Goal: Navigation & Orientation: Find specific page/section

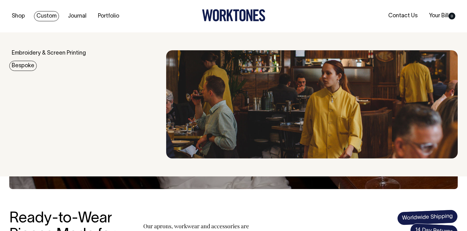
click at [29, 63] on link "Bespoke" at bounding box center [22, 66] width 27 height 10
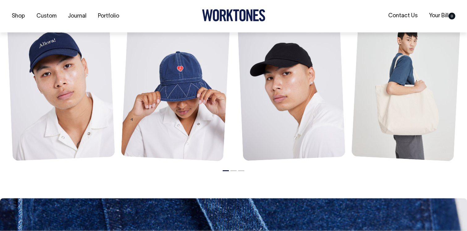
scroll to position [477, 0]
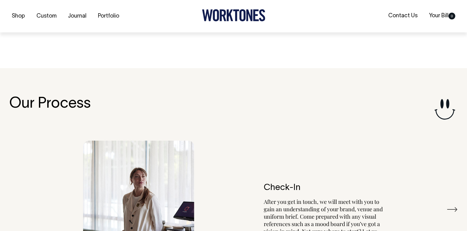
scroll to position [1029, 0]
